Goal: Task Accomplishment & Management: Manage account settings

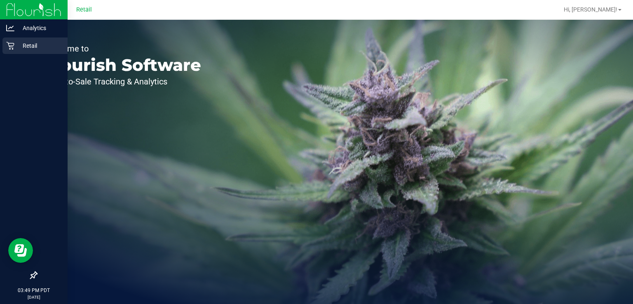
click at [3, 53] on div "Retail" at bounding box center [34, 46] width 65 height 16
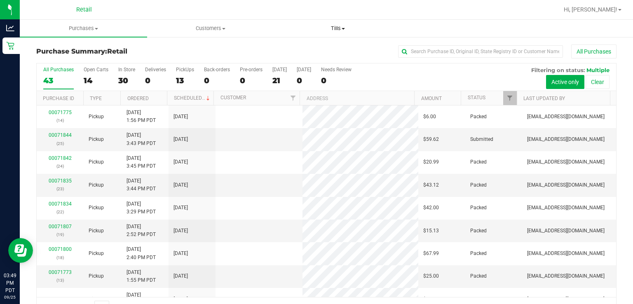
click at [345, 36] on uib-tab-heading "Tills Manage tills" at bounding box center [338, 28] width 127 height 16
click at [297, 52] on span "Manage tills" at bounding box center [302, 49] width 56 height 7
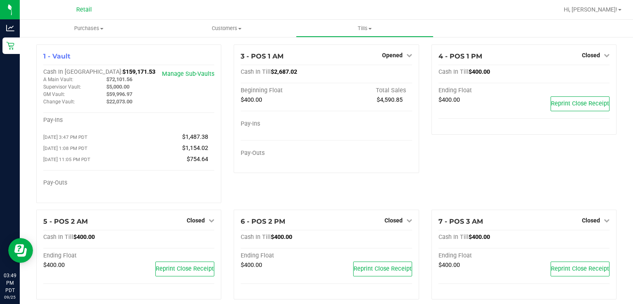
click at [390, 222] on span "Closed" at bounding box center [394, 220] width 18 height 7
click at [388, 241] on link "Open Till" at bounding box center [394, 237] width 22 height 7
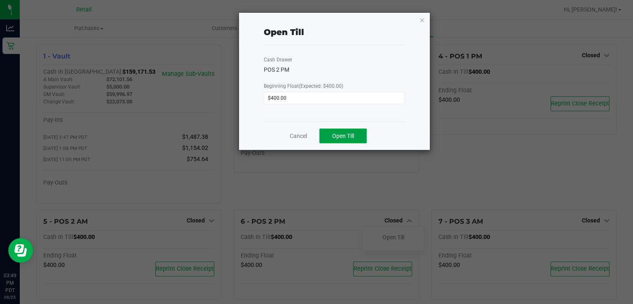
click at [353, 136] on span "Open Till" at bounding box center [343, 136] width 22 height 7
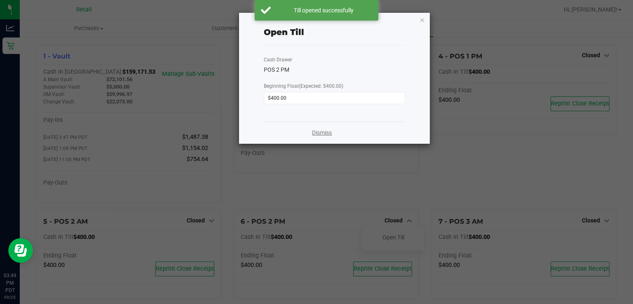
click at [326, 133] on link "Dismiss" at bounding box center [322, 133] width 20 height 9
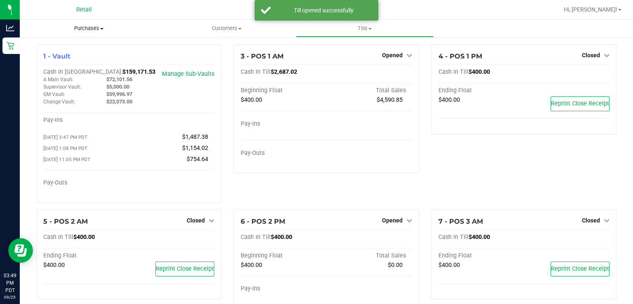
click at [76, 26] on span "Purchases" at bounding box center [89, 28] width 138 height 7
click at [56, 49] on span "Summary of purchases" at bounding box center [62, 49] width 85 height 7
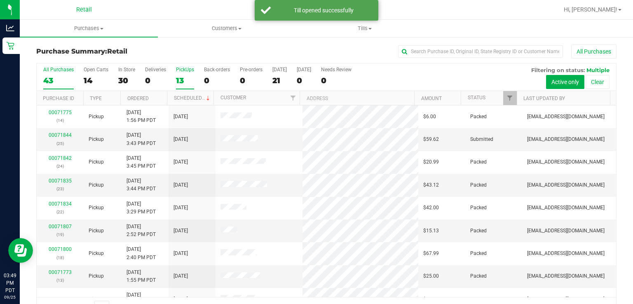
click at [180, 78] on div "13" at bounding box center [185, 80] width 18 height 9
click at [0, 0] on input "PickUps 13" at bounding box center [0, 0] width 0 height 0
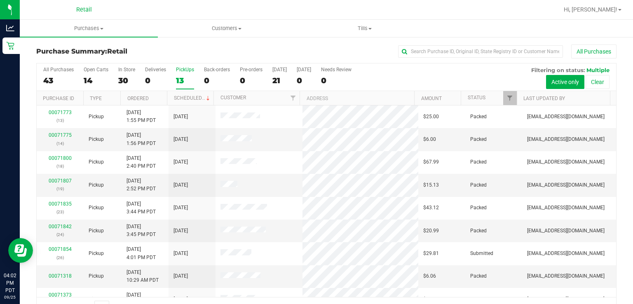
click at [185, 73] on label "PickUps 13" at bounding box center [185, 78] width 18 height 23
click at [0, 0] on input "PickUps 13" at bounding box center [0, 0] width 0 height 0
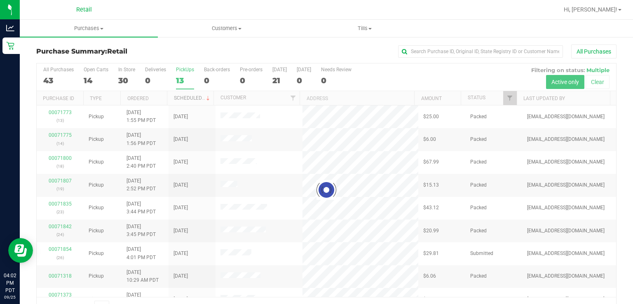
click at [188, 99] on link "Scheduled" at bounding box center [193, 98] width 38 height 6
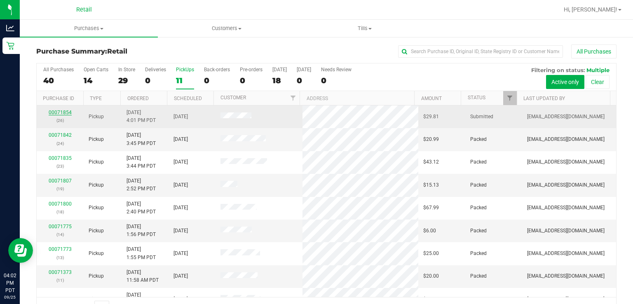
click at [59, 112] on link "00071854" at bounding box center [60, 113] width 23 height 6
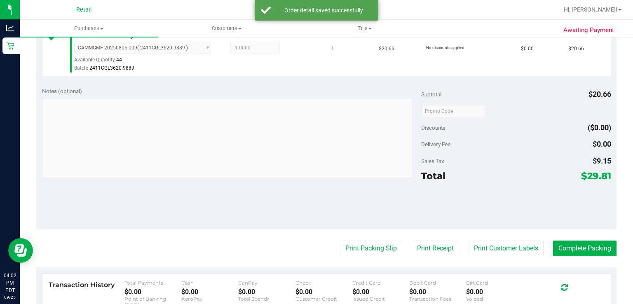
scroll to position [236, 0]
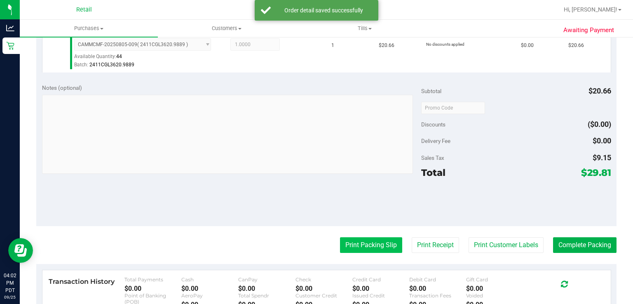
click at [365, 249] on button "Print Packing Slip" at bounding box center [371, 245] width 62 height 16
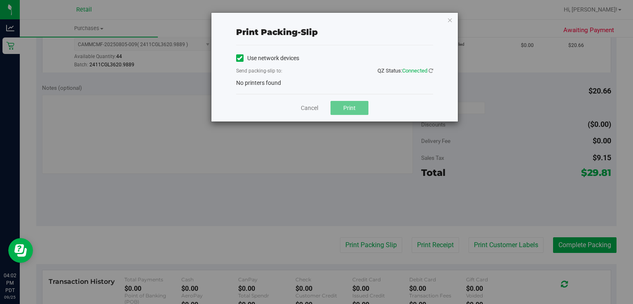
click at [243, 59] on label "Use network devices" at bounding box center [267, 58] width 63 height 9
click at [0, 0] on input "Use network devices" at bounding box center [0, 0] width 0 height 0
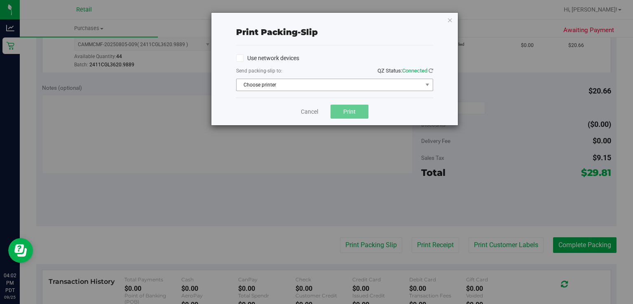
click at [266, 87] on span "Choose printer" at bounding box center [330, 85] width 186 height 12
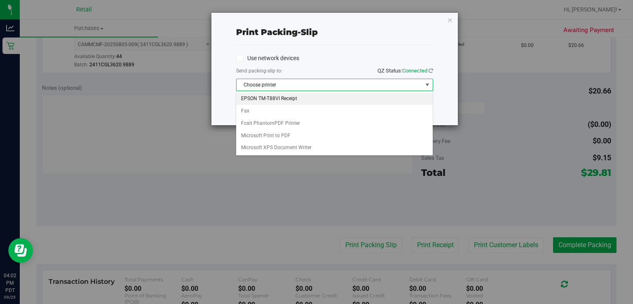
click at [294, 103] on li "EPSON TM-T88VI Receipt" at bounding box center [334, 99] width 196 height 12
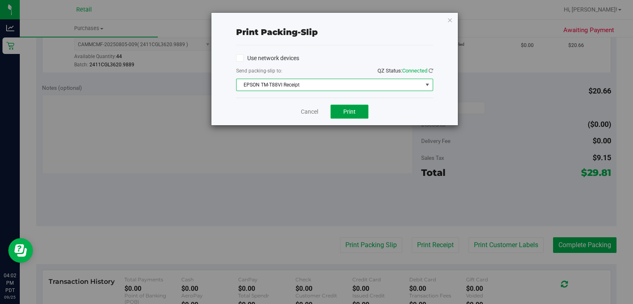
click at [354, 115] on button "Print" at bounding box center [350, 112] width 38 height 14
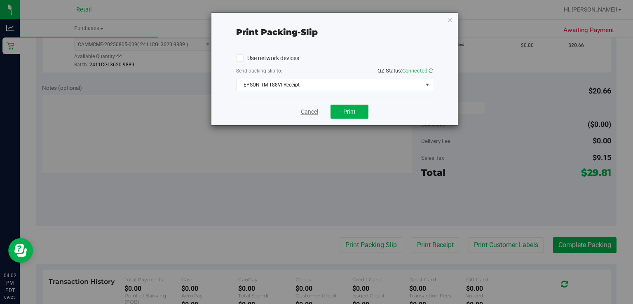
click at [309, 108] on link "Cancel" at bounding box center [309, 112] width 17 height 9
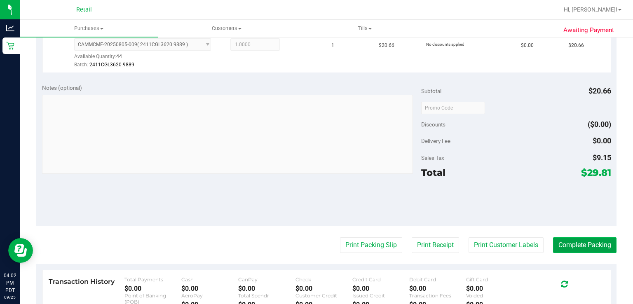
click at [579, 245] on button "Complete Packing" at bounding box center [584, 245] width 63 height 16
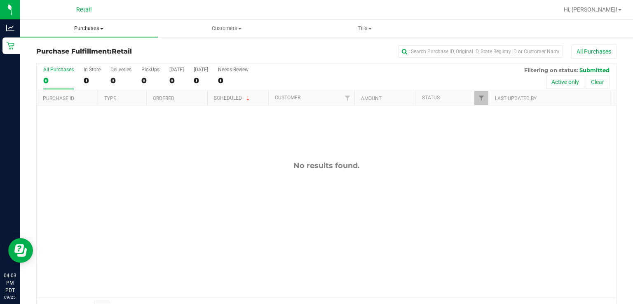
click at [81, 25] on span "Purchases" at bounding box center [89, 28] width 138 height 7
click at [61, 50] on span "Summary of purchases" at bounding box center [62, 49] width 85 height 7
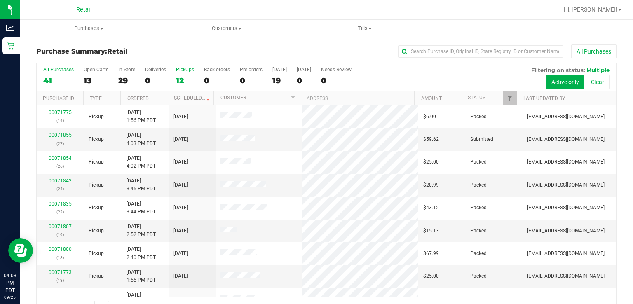
click at [187, 68] on div "PickUps" at bounding box center [185, 70] width 18 height 6
click at [0, 0] on input "PickUps 12" at bounding box center [0, 0] width 0 height 0
click at [186, 96] on link "Scheduled" at bounding box center [193, 98] width 38 height 6
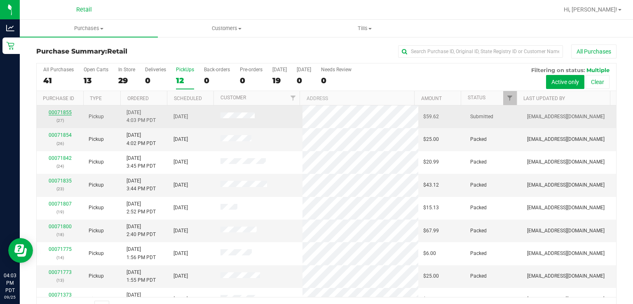
click at [54, 114] on link "00071855" at bounding box center [60, 113] width 23 height 6
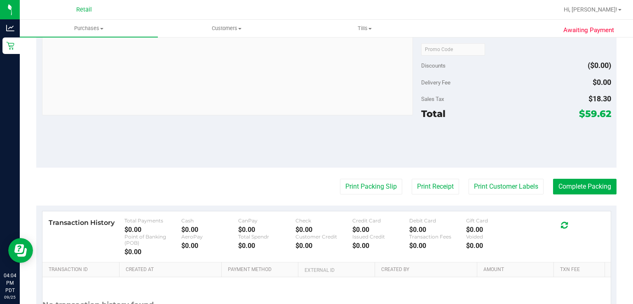
scroll to position [343, 0]
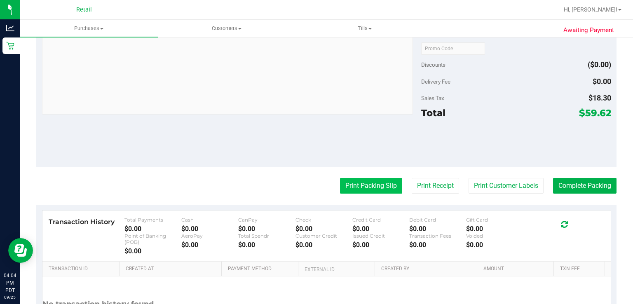
click at [360, 186] on button "Print Packing Slip" at bounding box center [371, 186] width 62 height 16
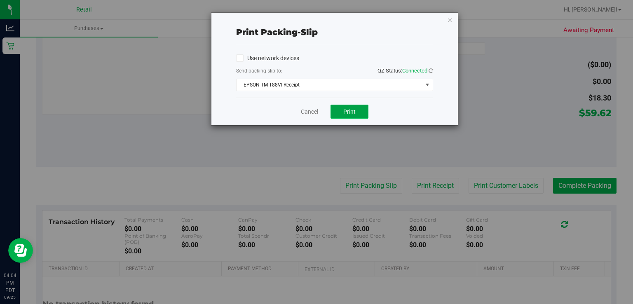
click at [352, 113] on span "Print" at bounding box center [349, 111] width 12 height 7
click at [307, 112] on link "Cancel" at bounding box center [309, 112] width 17 height 9
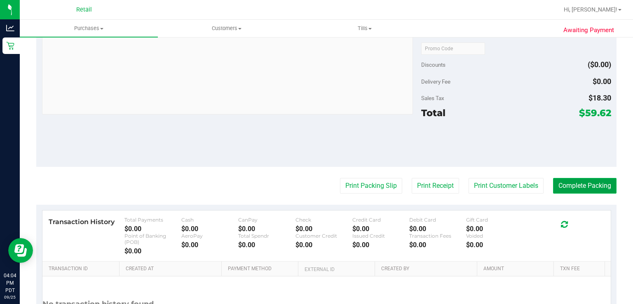
click at [579, 186] on button "Complete Packing" at bounding box center [584, 186] width 63 height 16
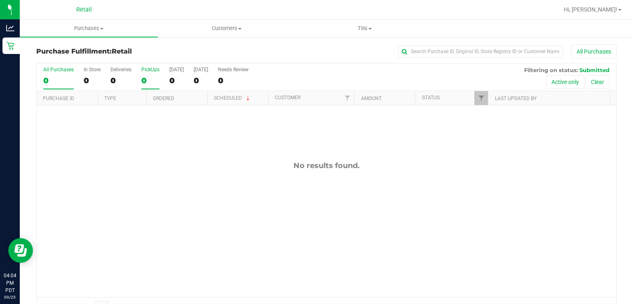
click at [153, 71] on div "PickUps" at bounding box center [150, 70] width 18 height 6
click at [0, 0] on input "PickUps 0" at bounding box center [0, 0] width 0 height 0
click at [109, 27] on span "Purchases" at bounding box center [89, 28] width 138 height 7
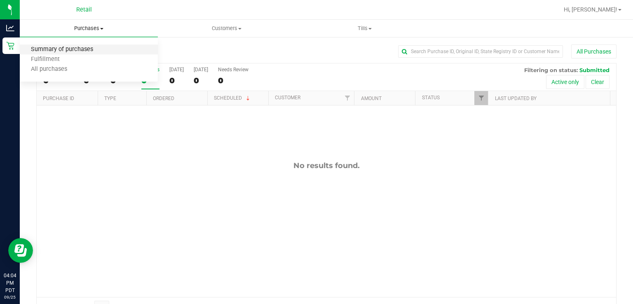
click at [74, 47] on span "Summary of purchases" at bounding box center [62, 49] width 85 height 7
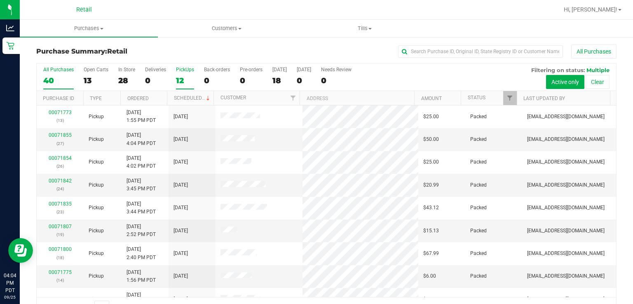
click at [184, 71] on div "PickUps" at bounding box center [185, 70] width 18 height 6
click at [0, 0] on input "PickUps 12" at bounding box center [0, 0] width 0 height 0
click at [195, 98] on link "Scheduled" at bounding box center [193, 98] width 38 height 6
